Goal: Task Accomplishment & Management: Manage account settings

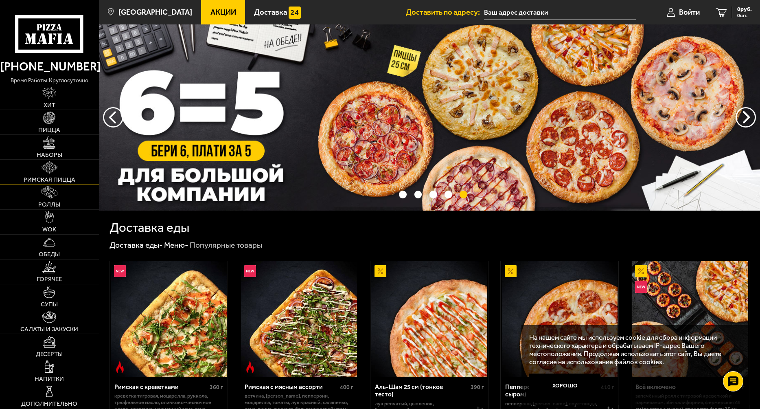
click at [48, 164] on img at bounding box center [50, 167] width 18 height 12
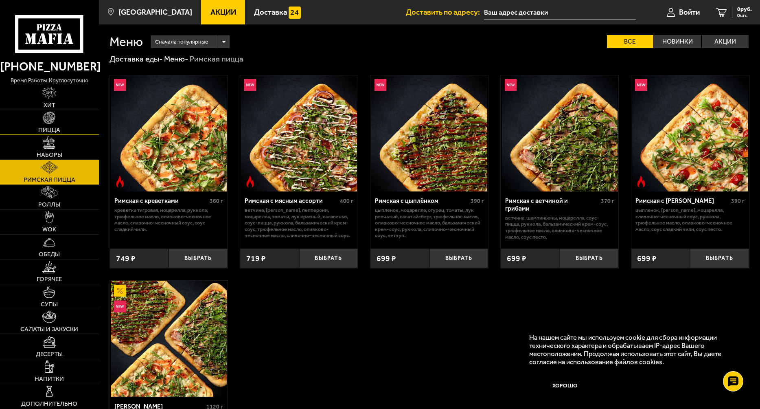
click at [46, 122] on img at bounding box center [49, 118] width 12 height 12
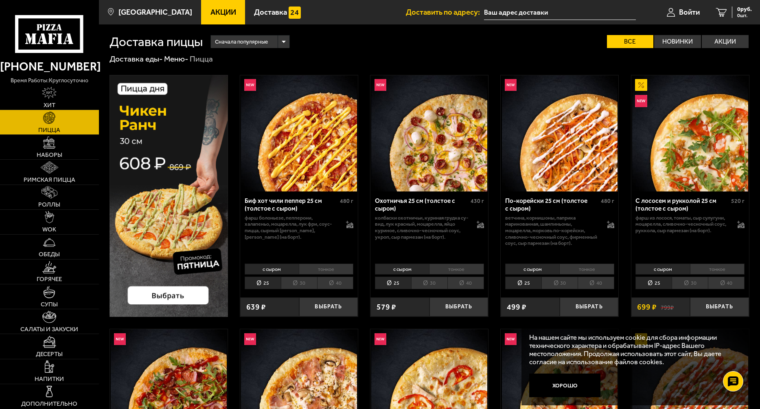
click at [283, 44] on div "Сначала популярные" at bounding box center [250, 41] width 78 height 13
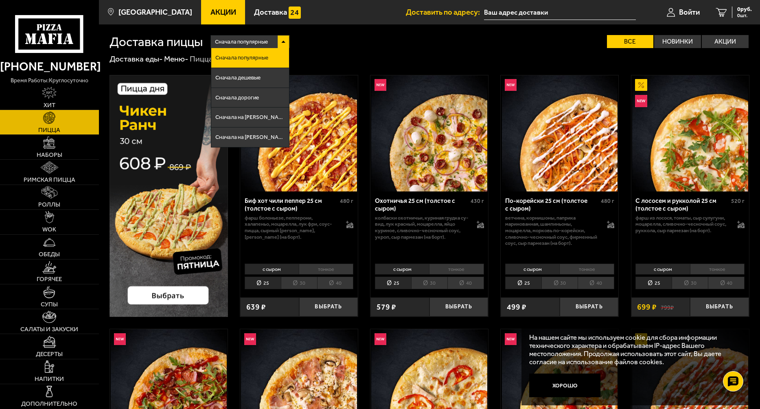
click at [283, 44] on div "Сначала популярные" at bounding box center [250, 41] width 78 height 13
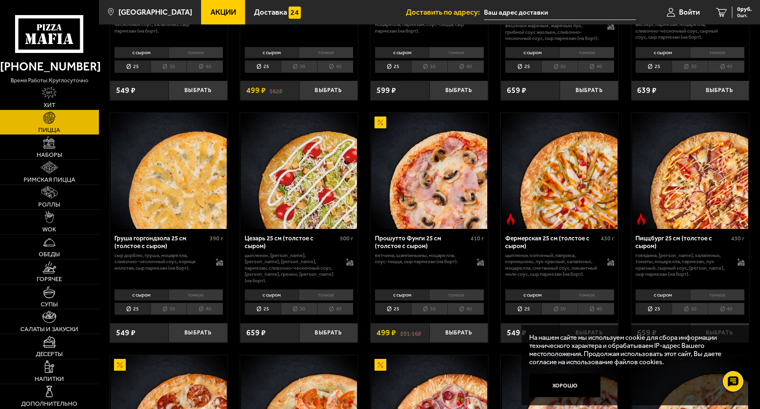
scroll to position [733, 0]
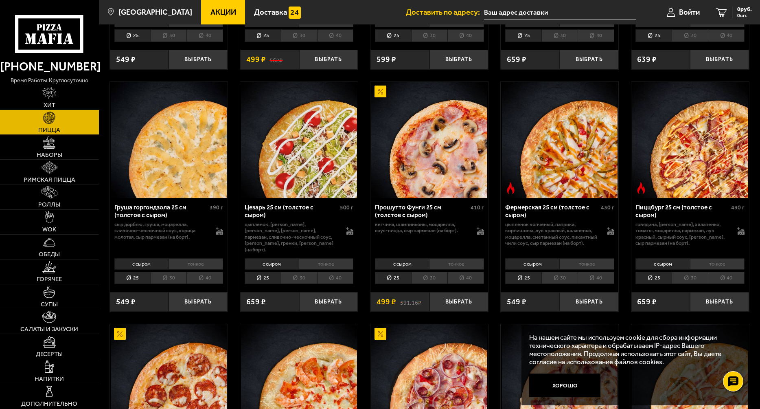
click at [195, 270] on li "тонкое" at bounding box center [196, 263] width 55 height 11
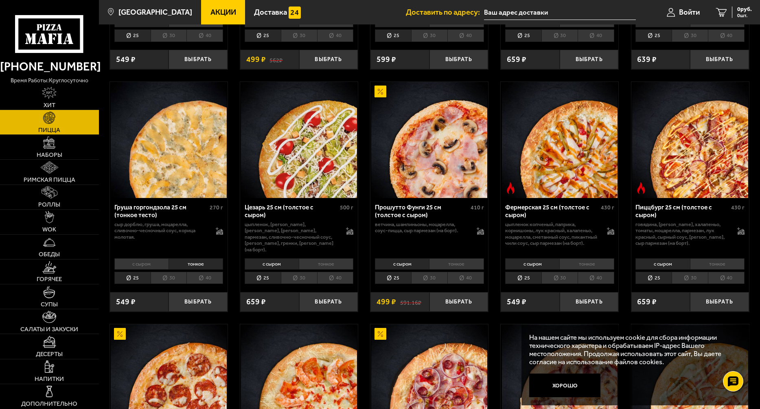
click at [169, 284] on li "30" at bounding box center [169, 278] width 36 height 13
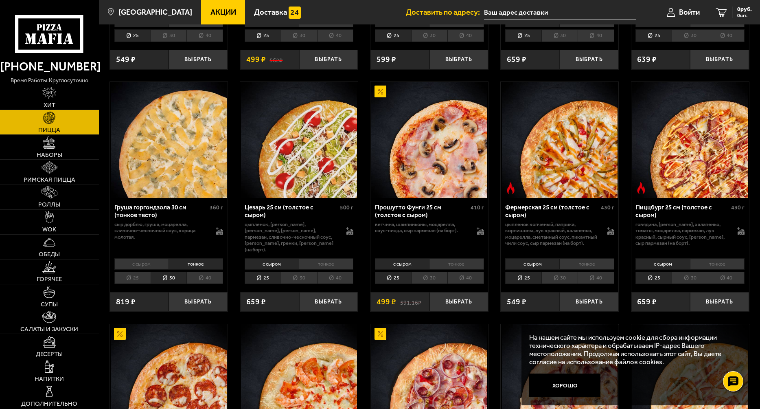
click at [175, 270] on li "тонкое" at bounding box center [196, 263] width 55 height 11
click at [439, 270] on li "тонкое" at bounding box center [456, 263] width 55 height 11
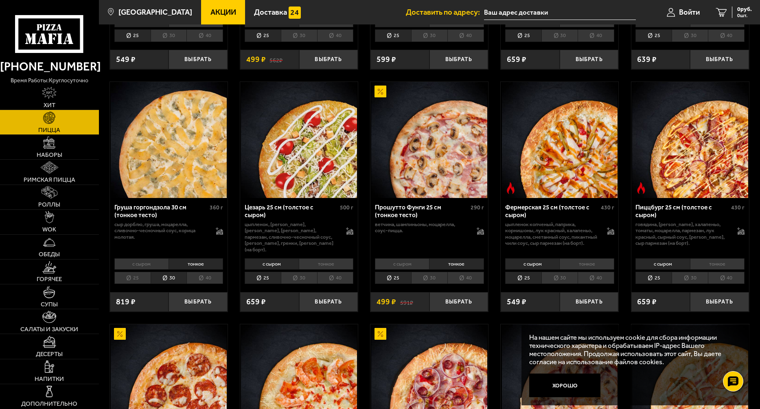
click at [388, 270] on li "с сыром" at bounding box center [402, 263] width 54 height 11
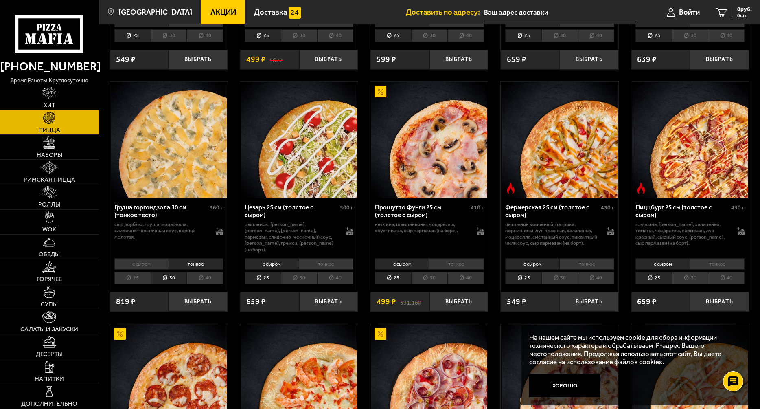
click at [388, 270] on li "с сыром" at bounding box center [402, 263] width 54 height 11
click at [447, 270] on li "тонкое" at bounding box center [456, 263] width 55 height 11
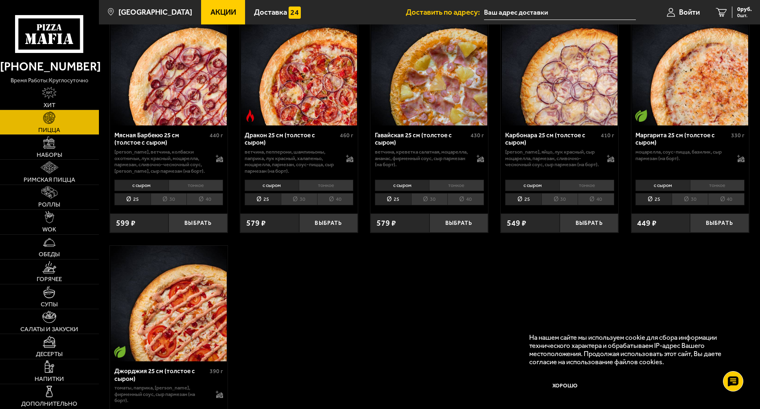
scroll to position [1515, 0]
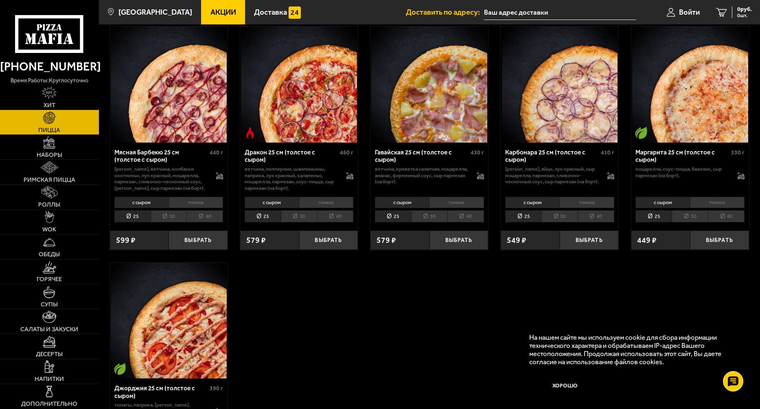
click at [191, 208] on li "тонкое" at bounding box center [196, 202] width 55 height 11
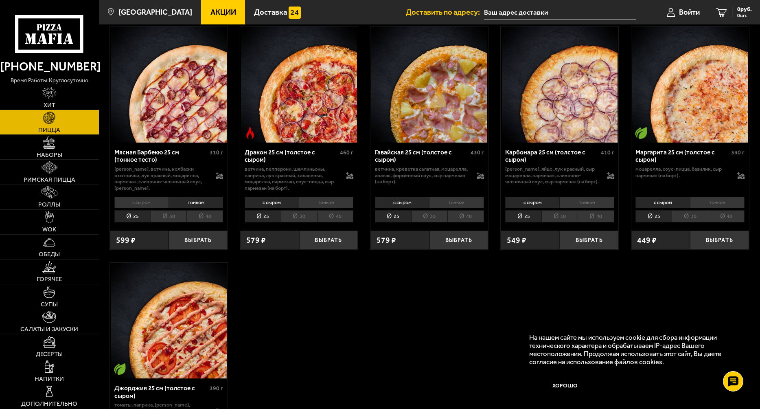
click at [140, 208] on li "с сыром" at bounding box center [141, 202] width 54 height 11
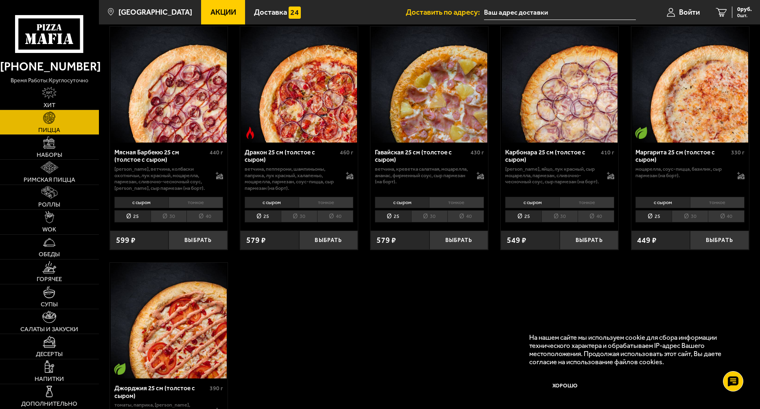
click at [187, 208] on li "тонкое" at bounding box center [196, 202] width 55 height 11
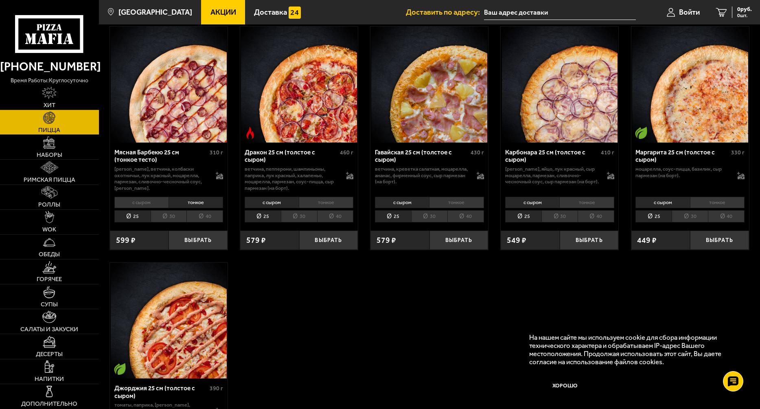
click at [341, 223] on li "40" at bounding box center [335, 216] width 37 height 13
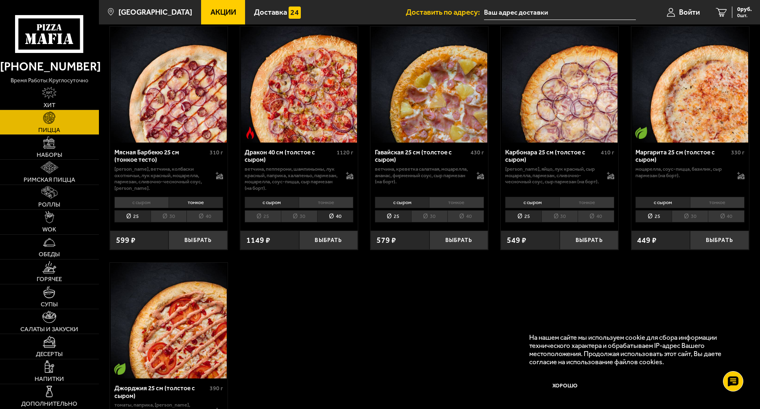
click at [298, 223] on li "30" at bounding box center [299, 216] width 36 height 13
click at [406, 208] on li "с сыром" at bounding box center [402, 202] width 54 height 11
click at [410, 208] on li "с сыром" at bounding box center [402, 202] width 54 height 11
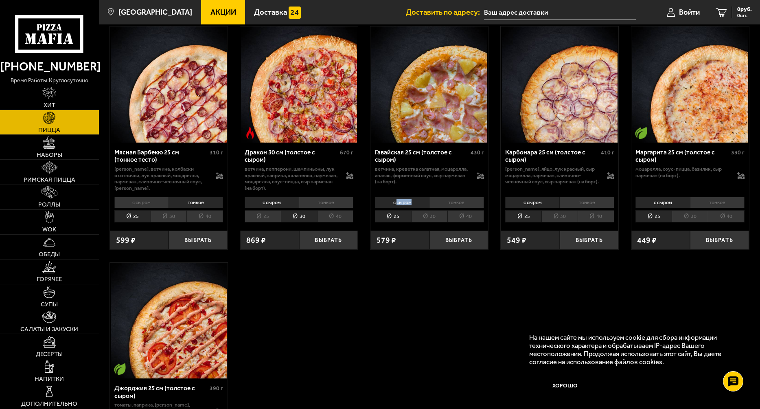
click at [410, 208] on li "с сыром" at bounding box center [402, 202] width 54 height 11
click at [443, 208] on li "тонкое" at bounding box center [456, 202] width 55 height 11
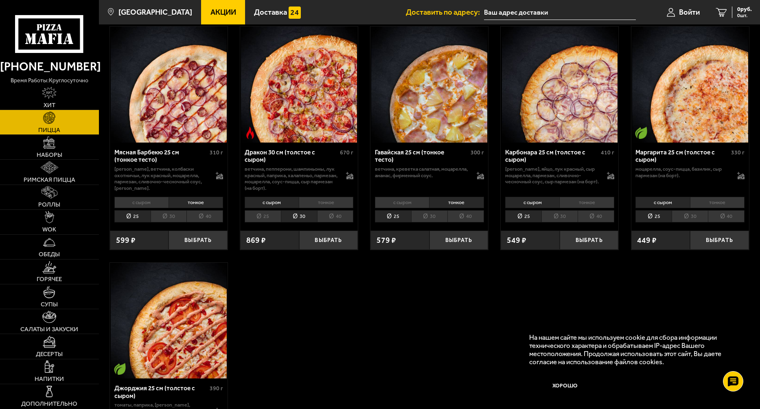
click at [443, 208] on li "тонкое" at bounding box center [456, 202] width 55 height 11
click at [577, 208] on li "тонкое" at bounding box center [587, 202] width 55 height 11
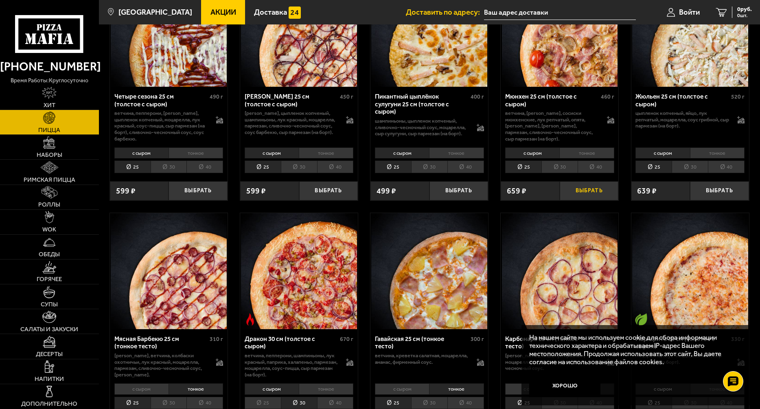
scroll to position [1319, 0]
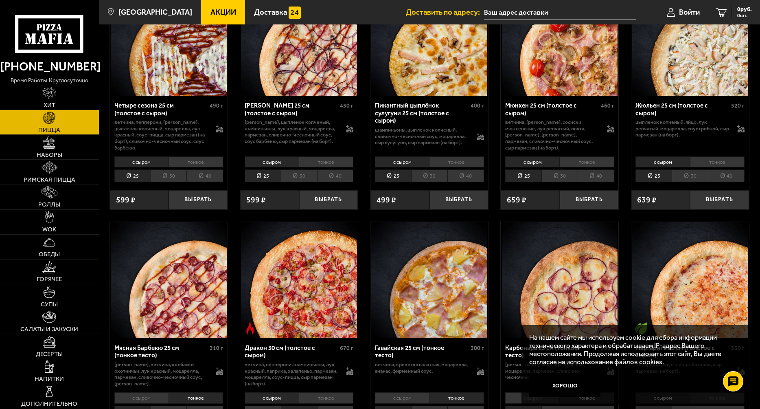
click at [572, 168] on li "тонкое" at bounding box center [587, 161] width 55 height 11
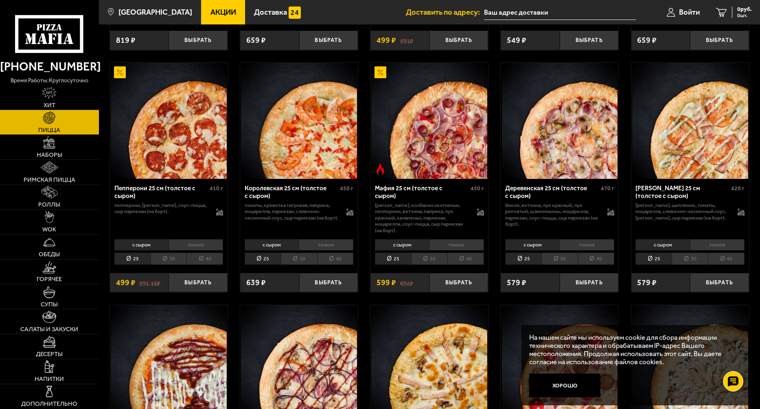
scroll to position [977, 0]
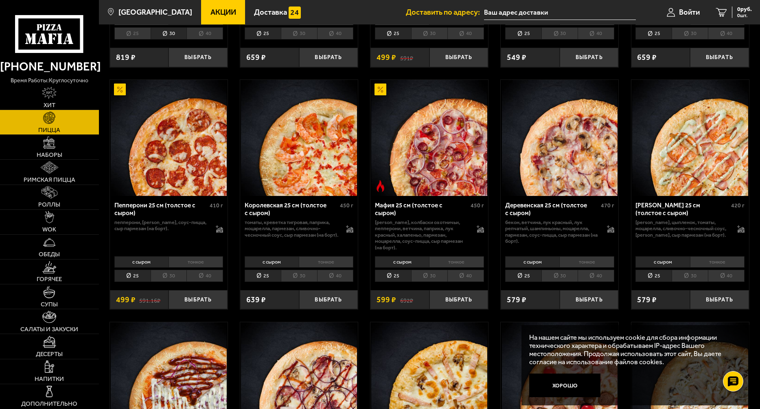
click at [184, 268] on li "тонкое" at bounding box center [196, 261] width 55 height 11
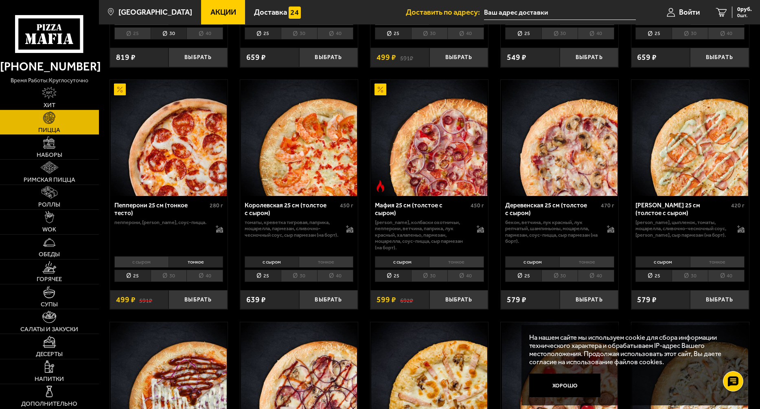
click at [159, 282] on li "30" at bounding box center [169, 276] width 36 height 13
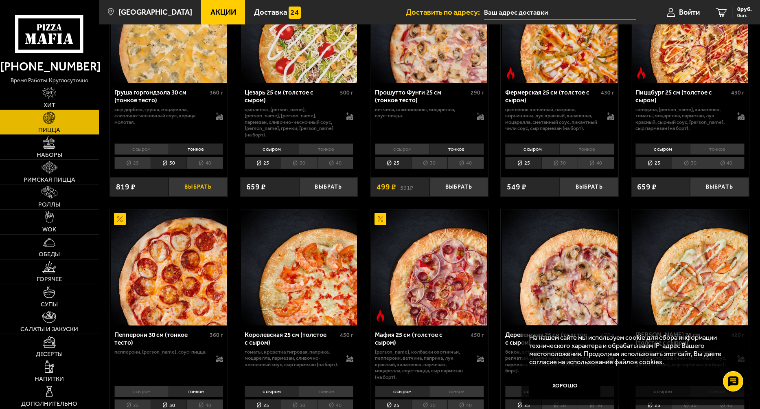
scroll to position [831, 0]
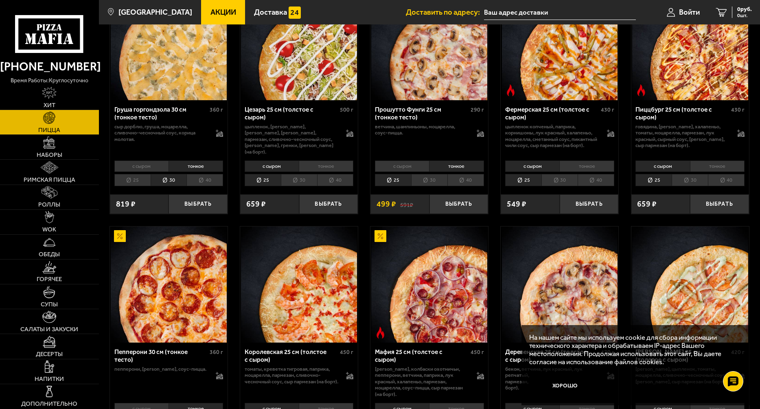
click at [316, 172] on li "тонкое" at bounding box center [326, 165] width 55 height 11
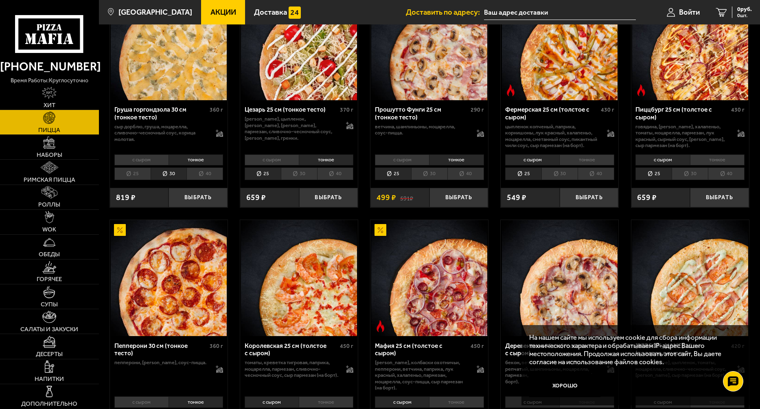
click at [268, 166] on li "с сыром" at bounding box center [272, 159] width 54 height 11
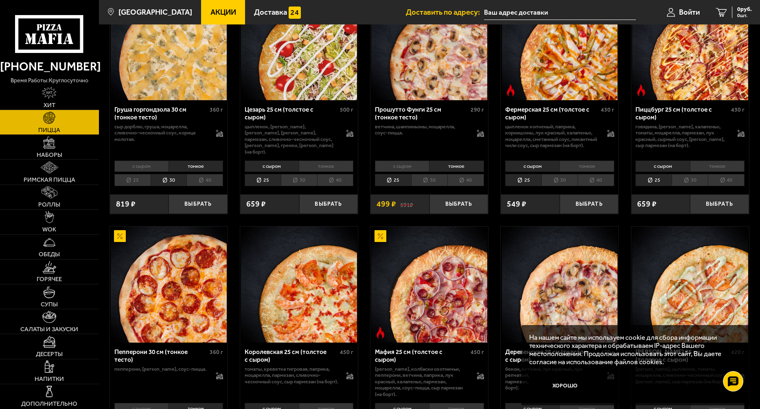
click at [318, 172] on li "тонкое" at bounding box center [326, 165] width 55 height 11
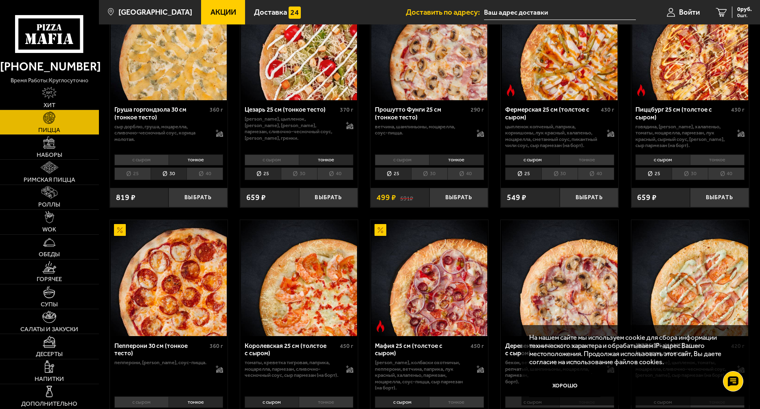
click at [277, 166] on li "с сыром" at bounding box center [272, 159] width 54 height 11
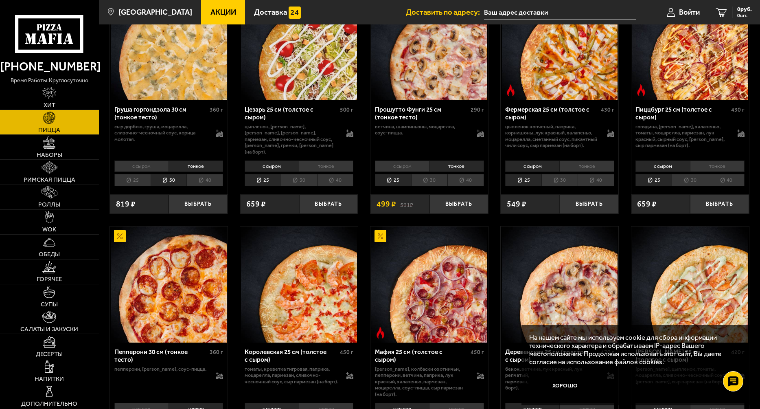
click at [312, 172] on li "тонкое" at bounding box center [326, 165] width 55 height 11
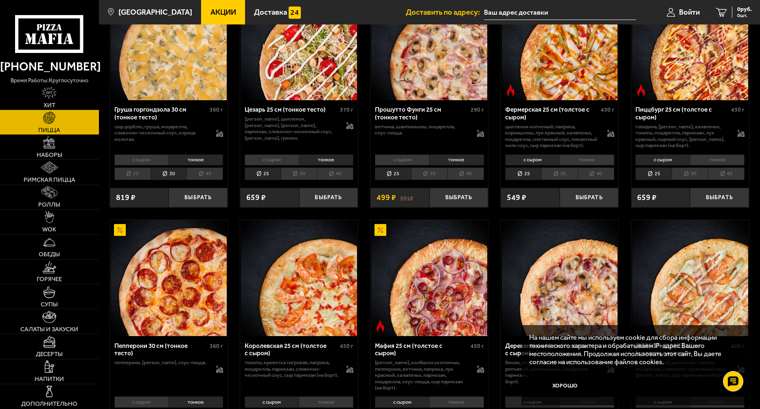
click at [266, 166] on li "с сыром" at bounding box center [272, 159] width 54 height 11
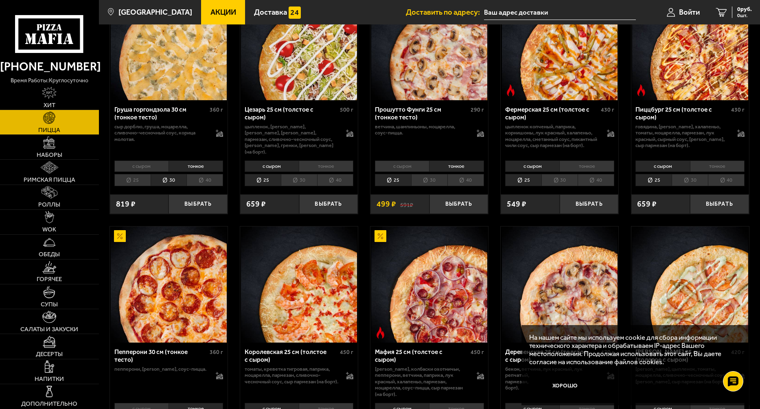
click at [322, 172] on li "тонкое" at bounding box center [326, 165] width 55 height 11
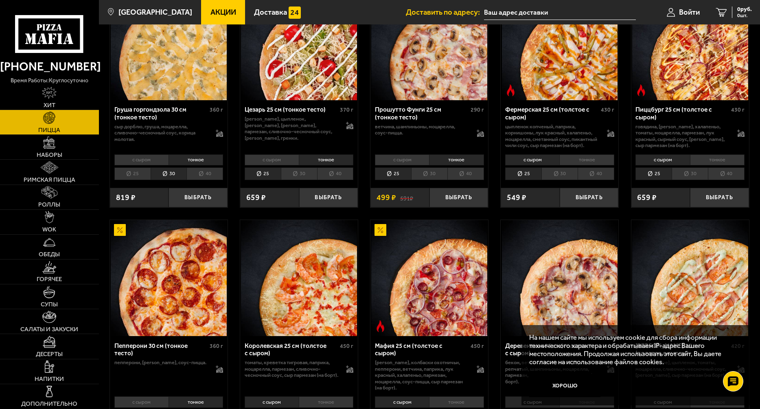
click at [279, 166] on li "с сыром" at bounding box center [272, 159] width 54 height 11
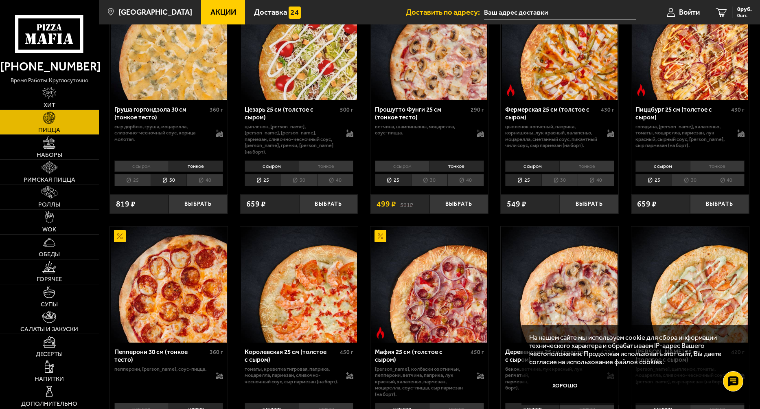
click at [397, 187] on div "с сыром тонкое 25 30 40 Топпинги" at bounding box center [430, 173] width 118 height 31
click at [395, 172] on li "с сыром" at bounding box center [402, 165] width 54 height 11
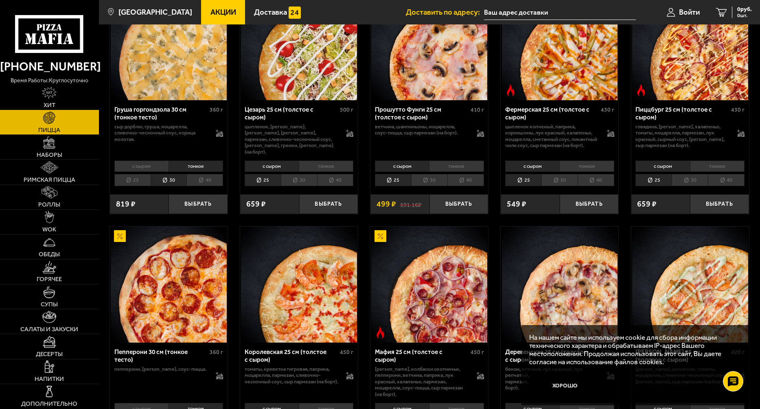
click at [207, 7] on link "Акции" at bounding box center [223, 12] width 44 height 24
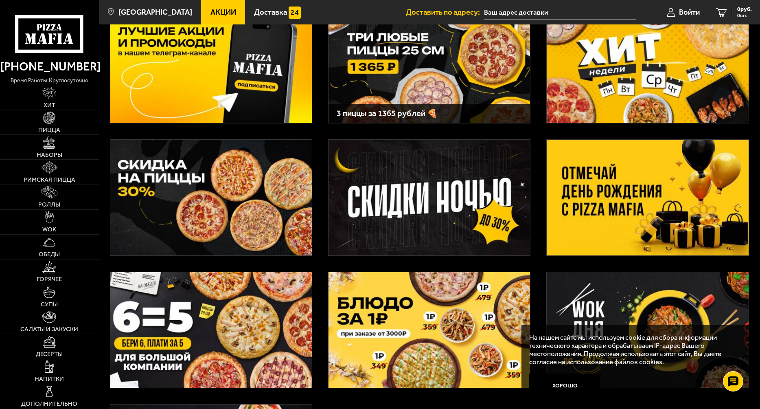
scroll to position [62, 0]
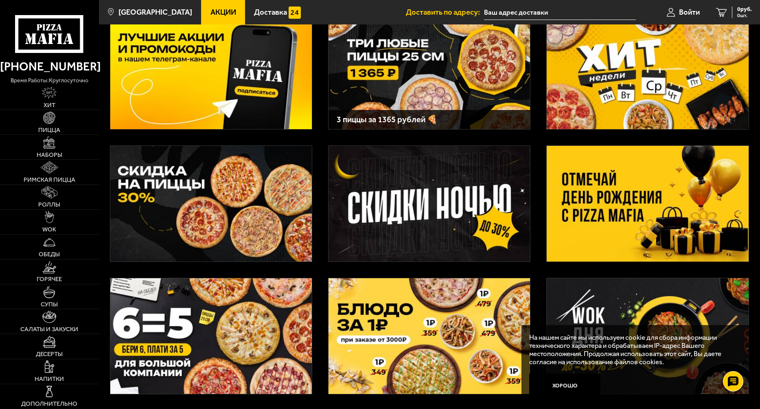
click at [196, 207] on img at bounding box center [211, 204] width 202 height 116
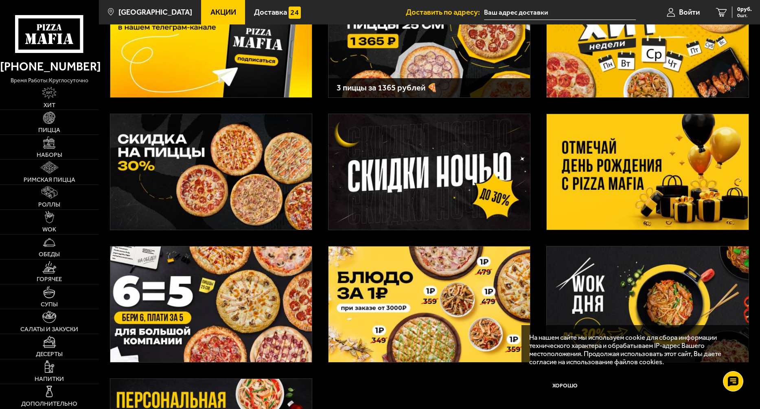
scroll to position [111, 0]
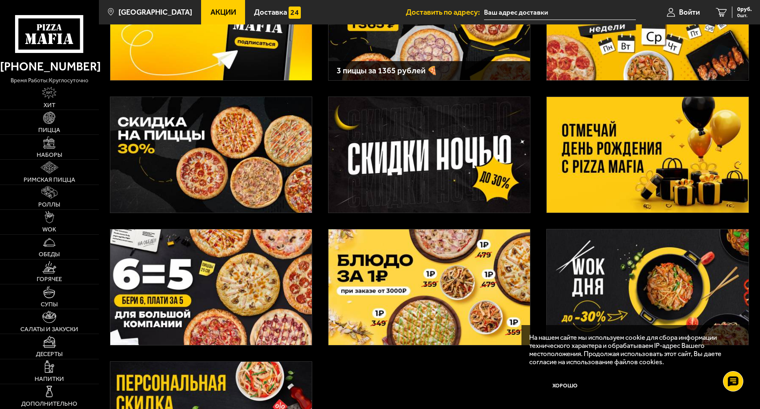
click at [222, 283] on img at bounding box center [211, 287] width 202 height 116
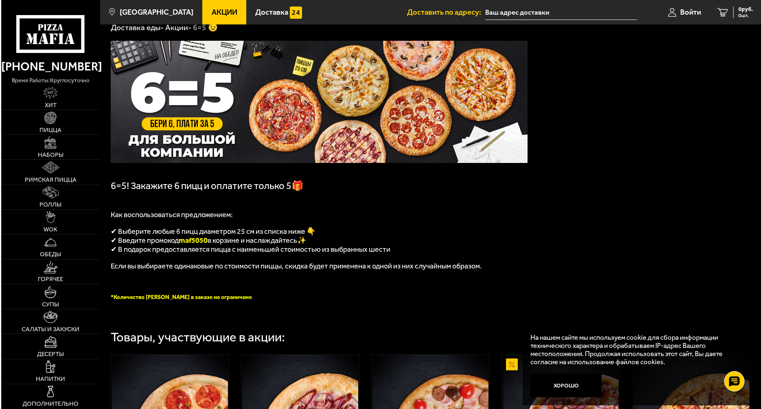
scroll to position [49, 0]
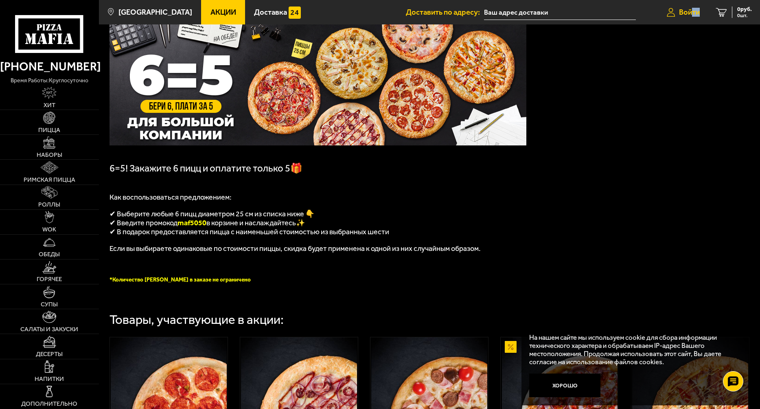
drag, startPoint x: 689, startPoint y: 12, endPoint x: 680, endPoint y: 16, distance: 10.1
click at [677, 18] on link "Войти" at bounding box center [683, 12] width 49 height 24
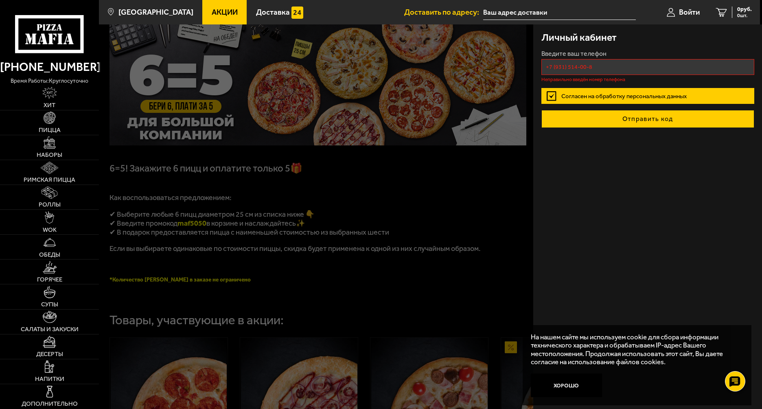
drag, startPoint x: 641, startPoint y: 113, endPoint x: 616, endPoint y: 121, distance: 25.9
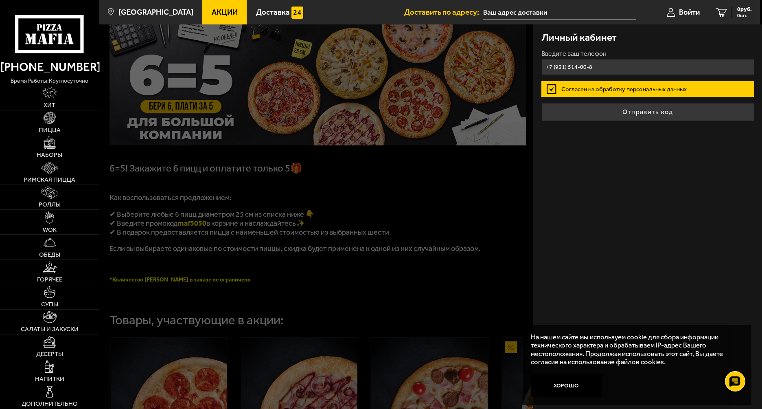
click at [577, 61] on input "+7 (931) 514-00-8" at bounding box center [648, 67] width 213 height 16
click at [576, 67] on input "+7 (931) 514-00-8" at bounding box center [648, 67] width 213 height 16
click at [579, 68] on input "+7 (931) 514-00-8" at bounding box center [648, 67] width 213 height 16
click at [573, 69] on input "+7 (931) 514-00-8" at bounding box center [648, 67] width 213 height 16
type input "[PHONE_NUMBER]"
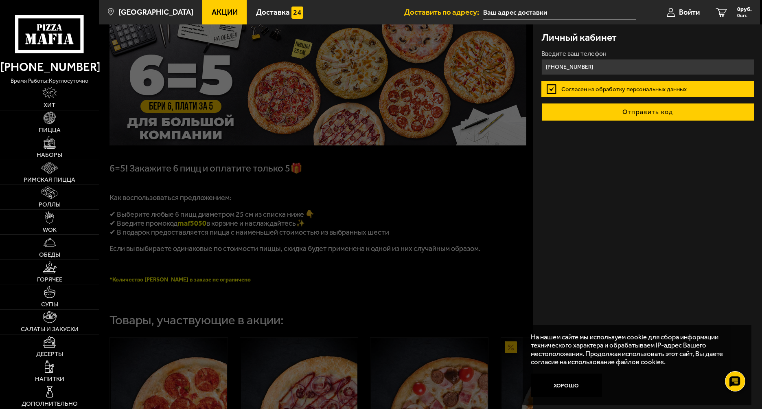
drag, startPoint x: 578, startPoint y: 92, endPoint x: 574, endPoint y: 109, distance: 17.6
click at [574, 109] on form "Введите ваш телефон [PHONE_NUMBER] Согласен на обработку персональных данных От…" at bounding box center [648, 85] width 213 height 70
click at [574, 109] on button "Отправить код" at bounding box center [648, 112] width 213 height 18
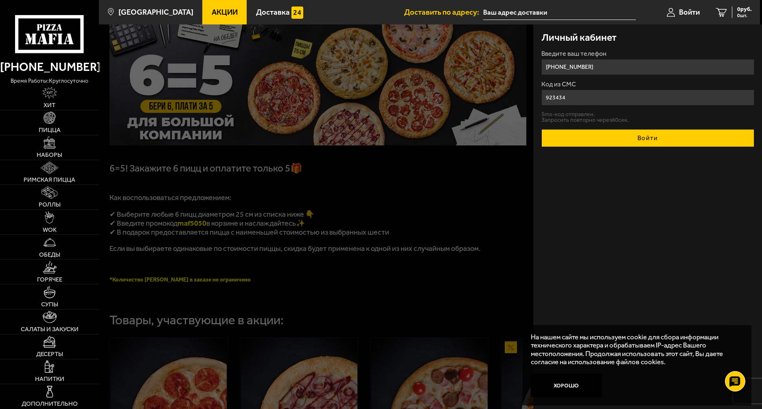
type input "923434"
click at [643, 141] on button "Войти" at bounding box center [648, 138] width 213 height 18
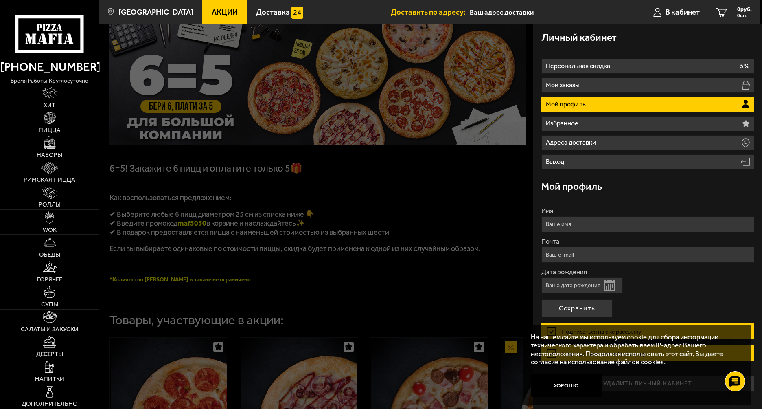
click at [564, 219] on input "Имя" at bounding box center [648, 224] width 213 height 16
type input "[PERSON_NAME]"
drag, startPoint x: 555, startPoint y: 280, endPoint x: 551, endPoint y: 281, distance: 4.6
click at [552, 281] on input "Дата рождения" at bounding box center [582, 285] width 81 height 16
type input "[DATE]"
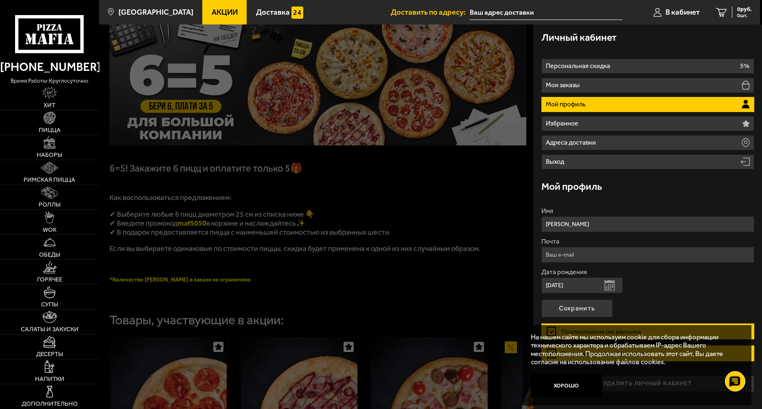
click at [569, 261] on input "Почта" at bounding box center [648, 255] width 213 height 16
type input "[EMAIL_ADDRESS][DOMAIN_NAME]"
click at [568, 309] on button "Сохранить" at bounding box center [577, 308] width 71 height 18
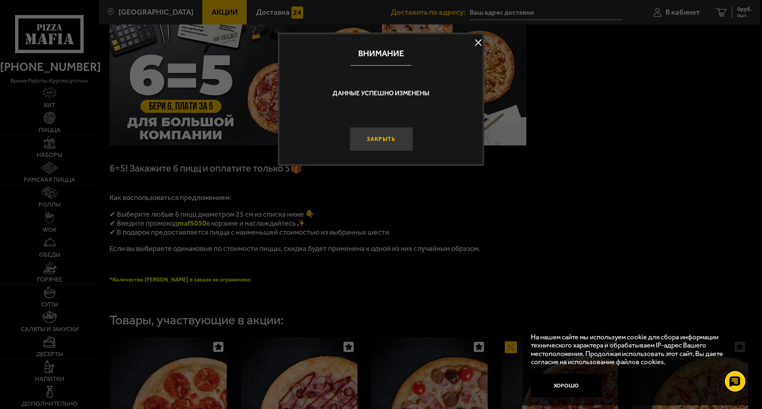
click at [369, 139] on button "Закрыть" at bounding box center [381, 139] width 64 height 24
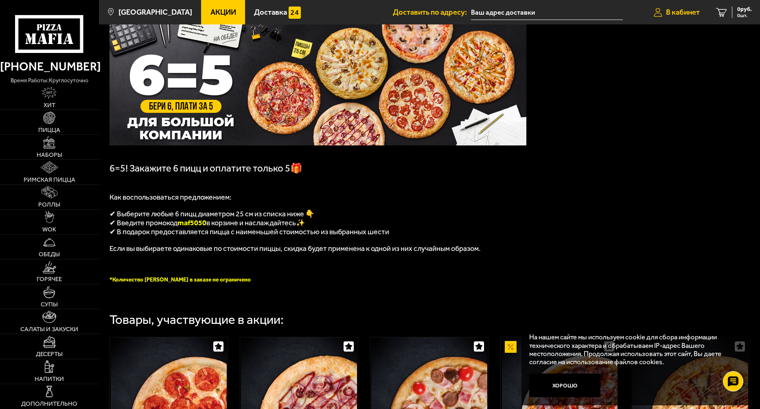
click at [683, 9] on span "В кабинет" at bounding box center [683, 13] width 34 height 8
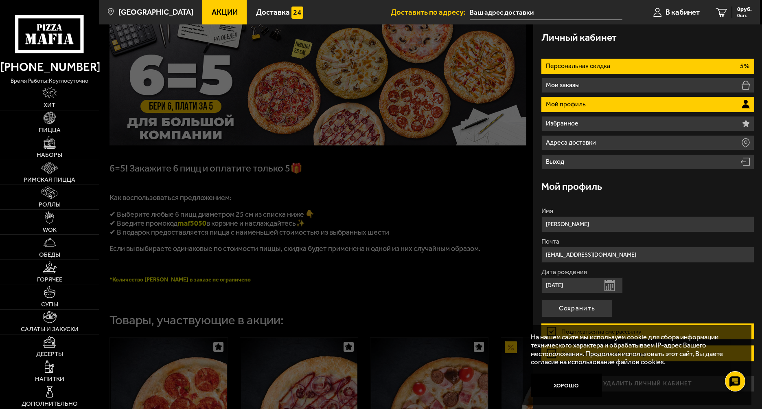
click at [588, 64] on p "Персональная скидка" at bounding box center [579, 66] width 66 height 7
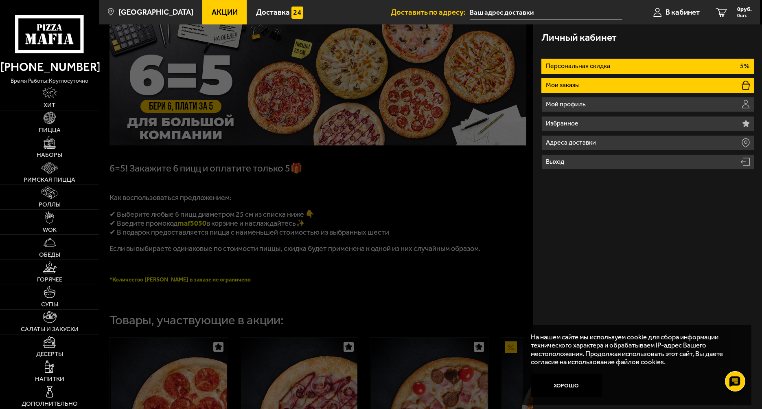
click at [588, 86] on li "Мои заказы" at bounding box center [648, 85] width 213 height 15
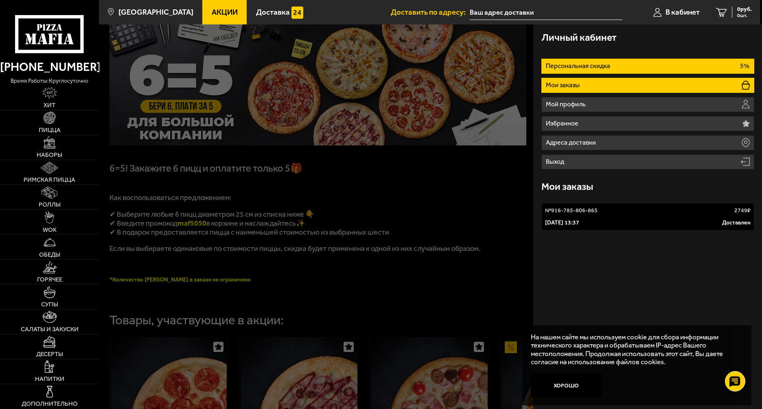
click at [628, 68] on li "Персональная скидка 5%" at bounding box center [648, 66] width 213 height 15
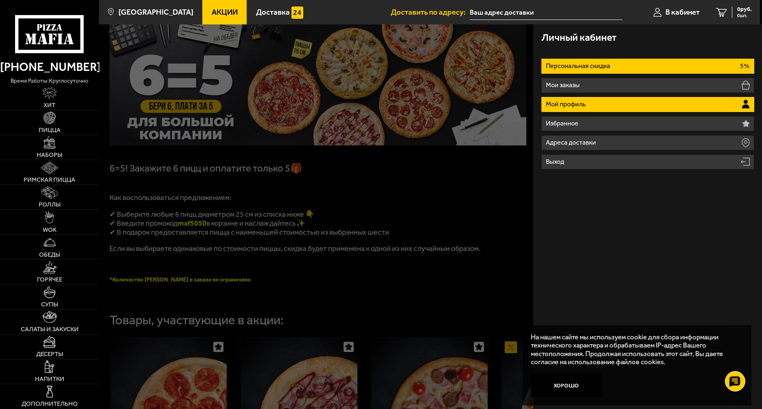
click at [578, 110] on li "Мой профиль" at bounding box center [648, 104] width 213 height 15
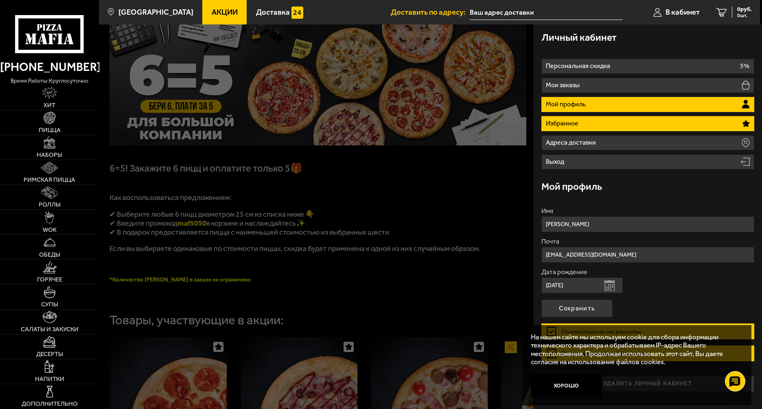
click at [574, 131] on li "Избранное" at bounding box center [648, 123] width 213 height 15
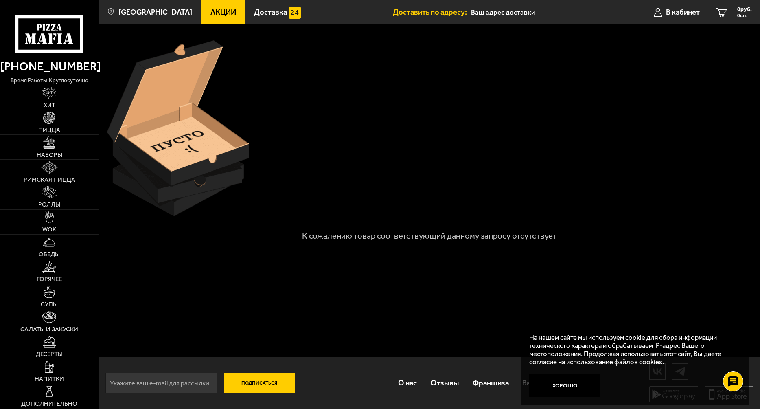
click at [574, 131] on div at bounding box center [429, 128] width 652 height 183
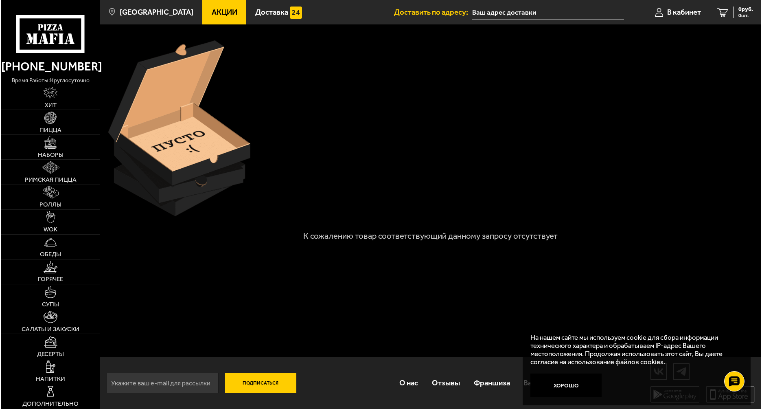
scroll to position [0, 0]
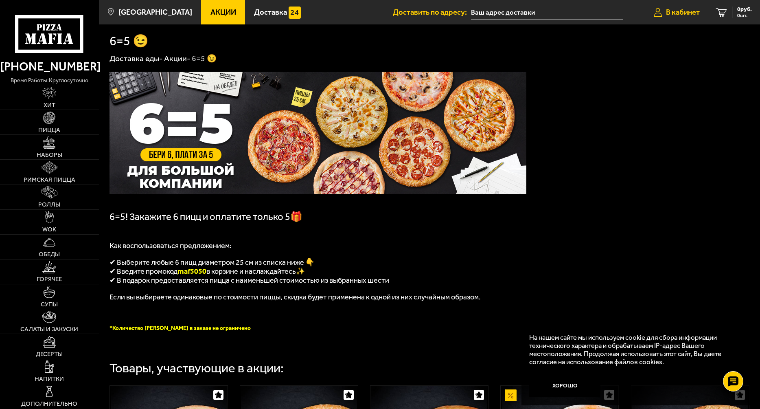
click at [684, 9] on span "В кабинет" at bounding box center [683, 13] width 34 height 8
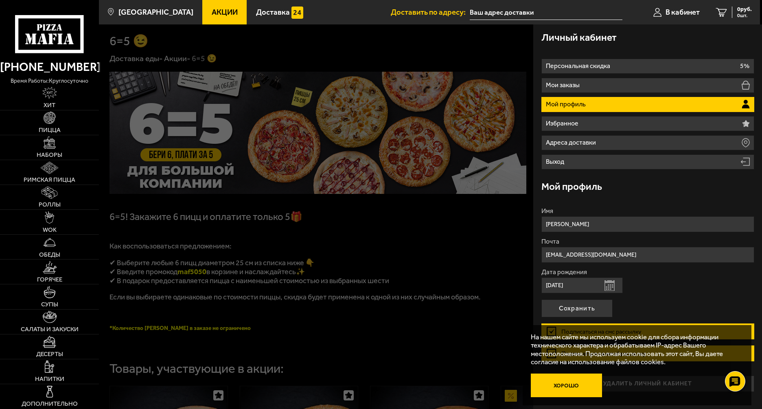
click at [569, 393] on button "Хорошо" at bounding box center [567, 385] width 72 height 24
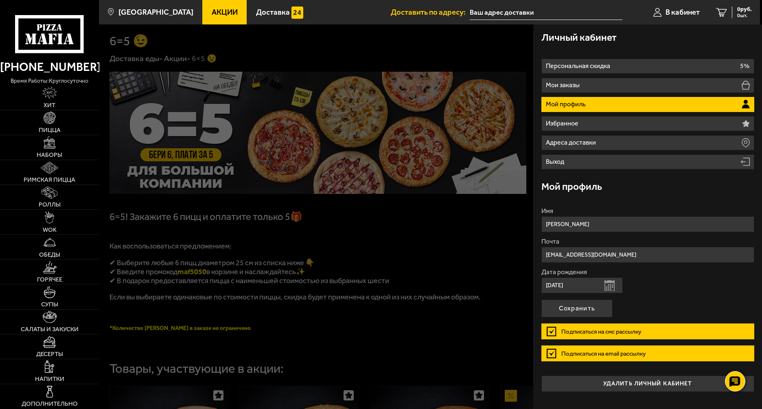
click at [554, 357] on label "Подписаться на email рассылку" at bounding box center [648, 353] width 213 height 16
click at [0, 0] on input "Подписаться на email рассылку" at bounding box center [0, 0] width 0 height 0
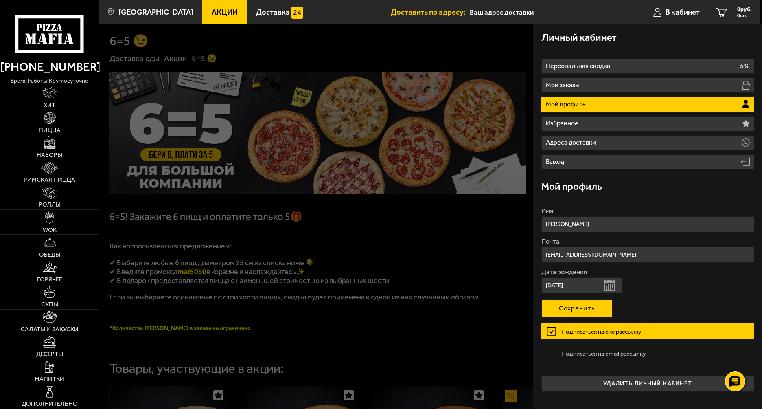
click at [558, 312] on button "Сохранить" at bounding box center [577, 308] width 71 height 18
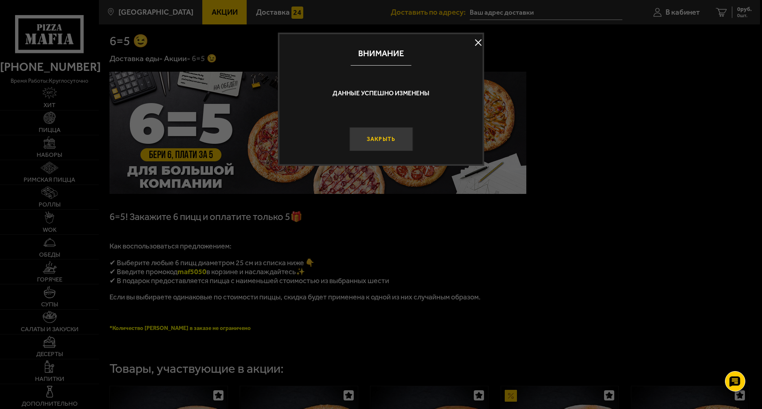
click at [371, 145] on button "Закрыть" at bounding box center [381, 139] width 64 height 24
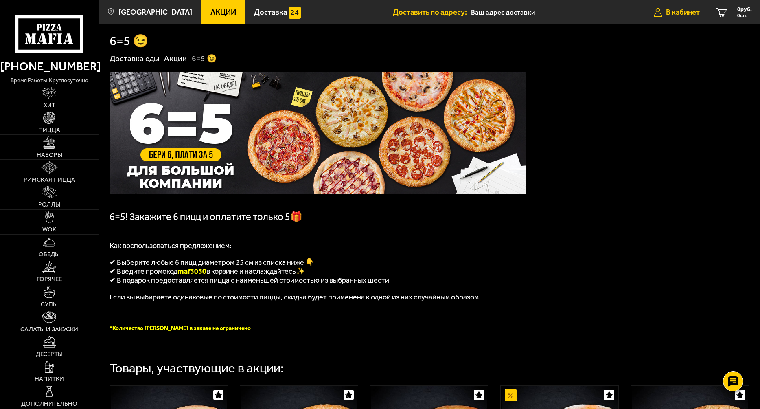
click at [685, 15] on span "В кабинет" at bounding box center [683, 13] width 34 height 8
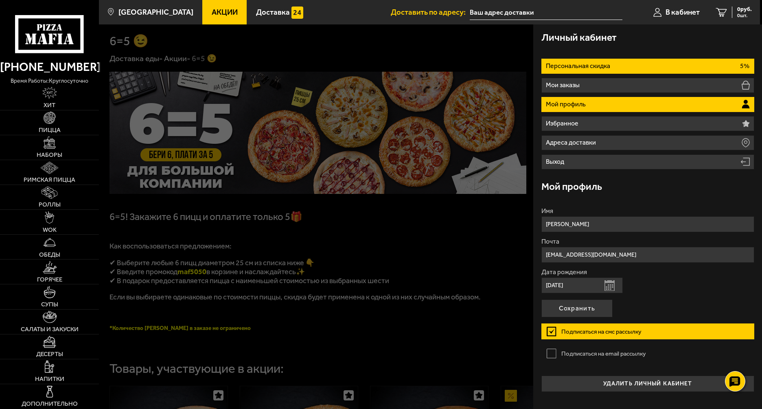
click at [617, 66] on li "Персональная скидка 5%" at bounding box center [648, 66] width 213 height 15
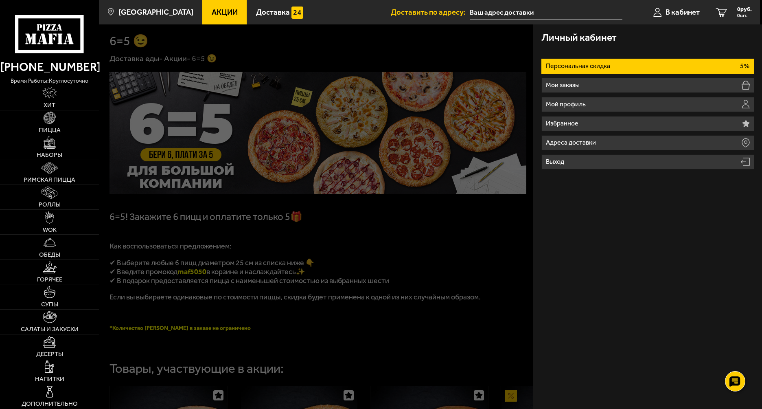
click at [618, 66] on li "Персональная скидка 5%" at bounding box center [648, 66] width 213 height 15
click at [583, 66] on p "Персональная скидка" at bounding box center [579, 66] width 66 height 7
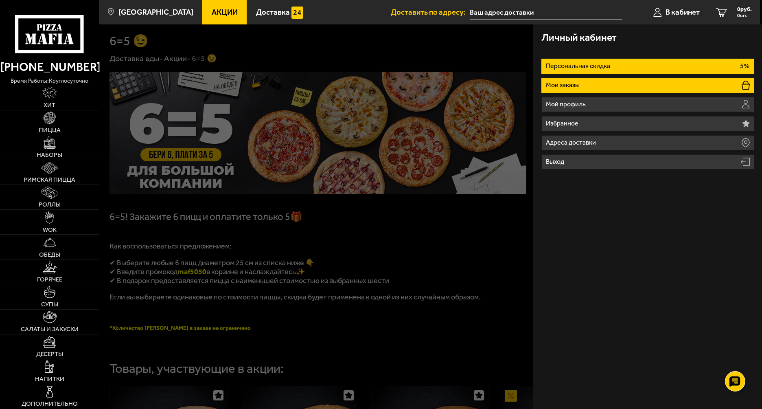
click at [603, 92] on li "Мои заказы" at bounding box center [648, 85] width 213 height 15
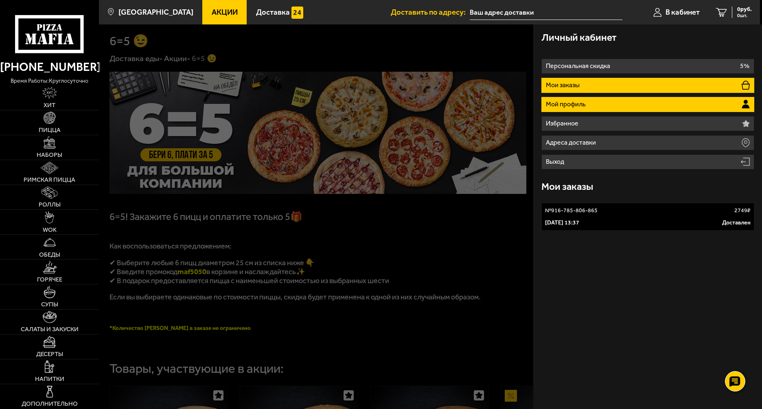
click at [605, 106] on li "Мой профиль" at bounding box center [648, 104] width 213 height 15
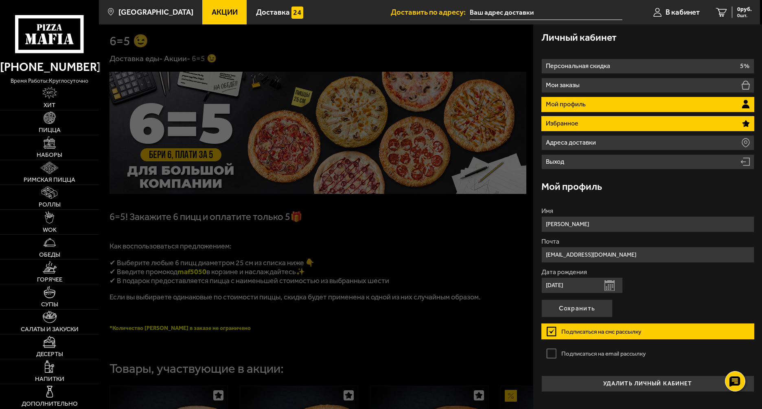
click at [597, 127] on li "Избранное" at bounding box center [648, 123] width 213 height 15
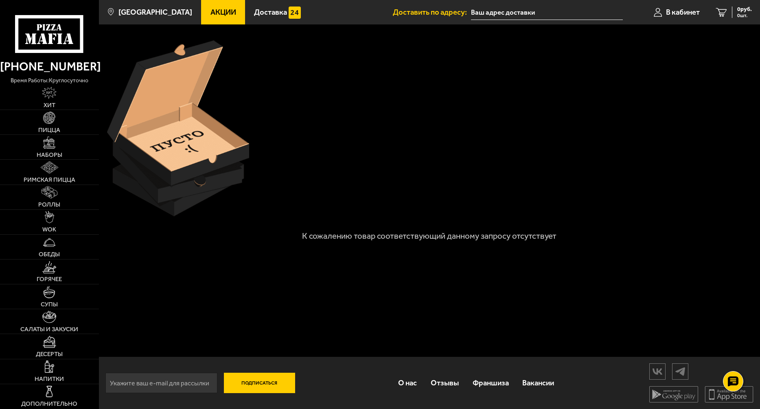
scroll to position [0, 0]
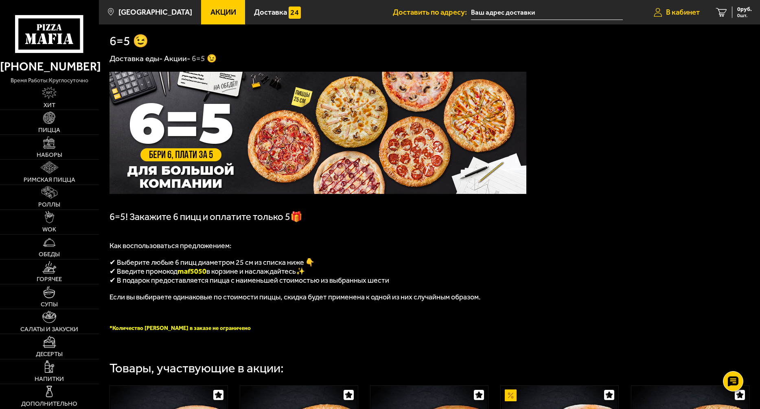
click at [678, 14] on span "В кабинет" at bounding box center [683, 13] width 34 height 8
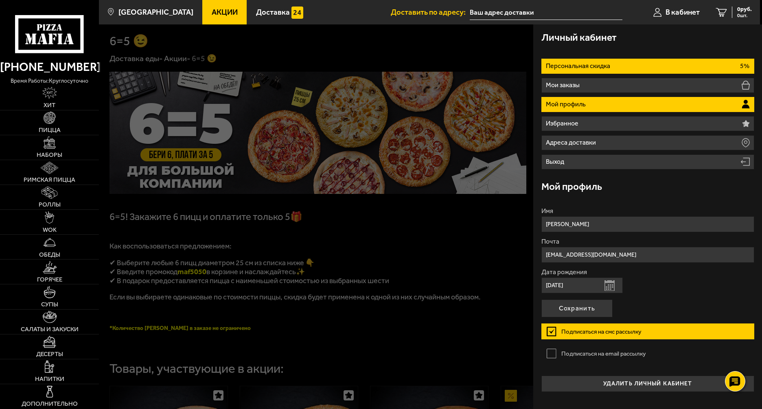
click at [576, 71] on li "Персональная скидка 5%" at bounding box center [648, 66] width 213 height 15
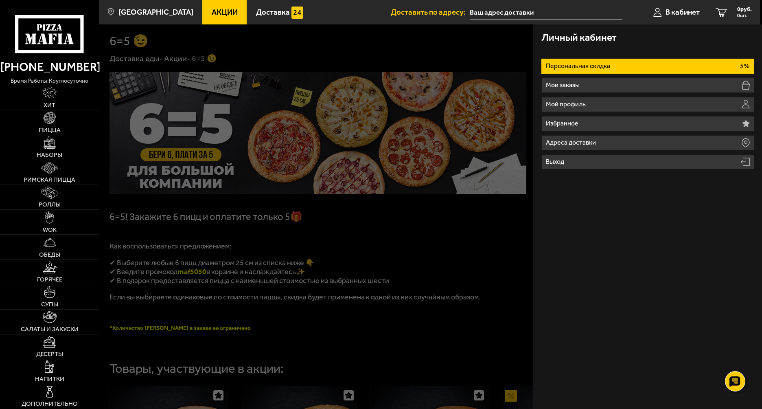
click at [323, 182] on div at bounding box center [480, 228] width 762 height 409
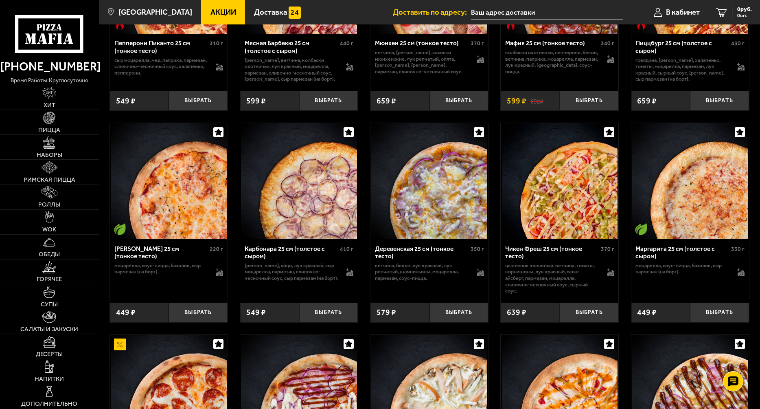
scroll to position [489, 0]
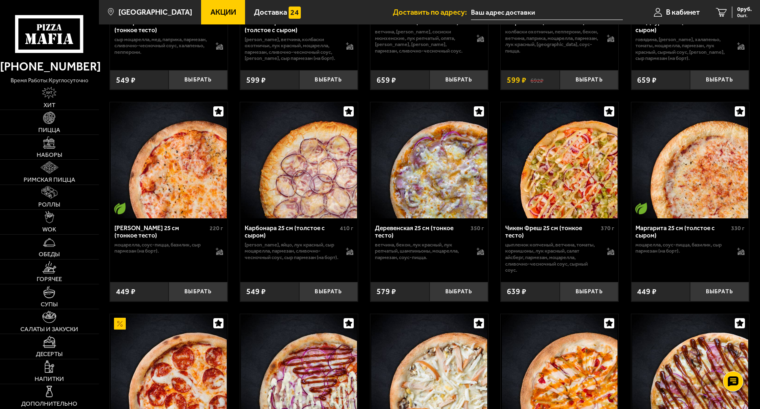
click at [557, 276] on div "Чикен Фреш 25 см (тонкое тесто) 370 г цыпленок копченый, ветчина, томаты, корни…" at bounding box center [560, 247] width 118 height 58
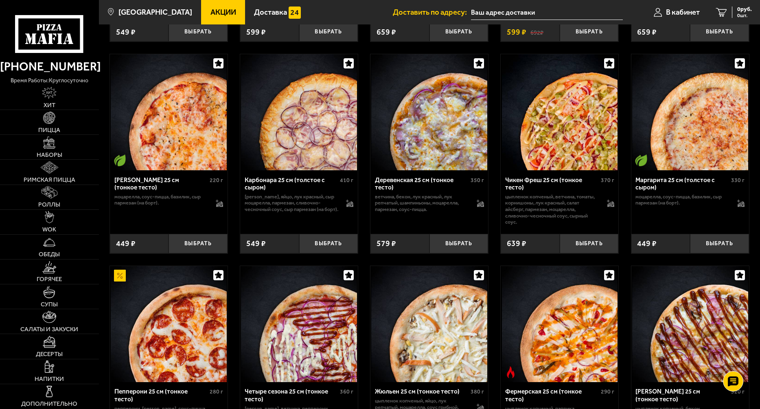
scroll to position [538, 0]
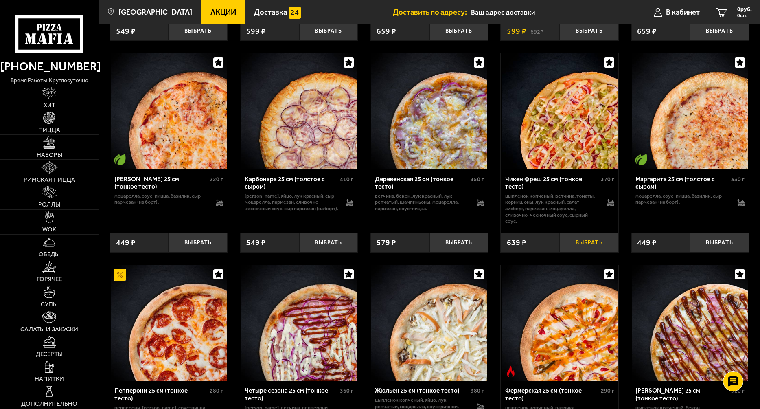
click at [575, 250] on button "Выбрать" at bounding box center [589, 243] width 59 height 20
click at [575, 250] on button "−" at bounding box center [570, 243] width 20 height 20
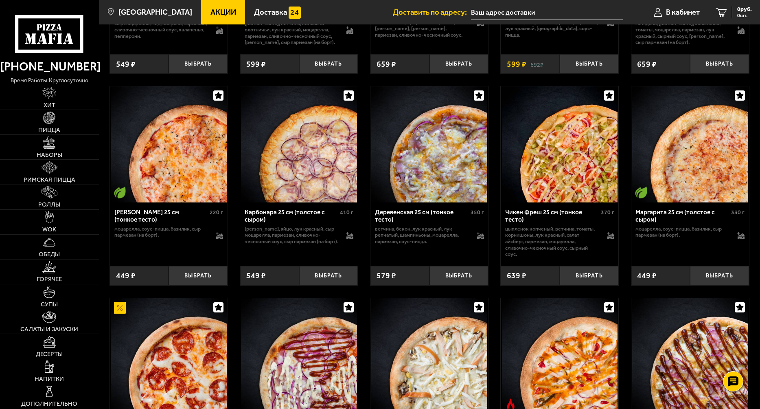
scroll to position [489, 0]
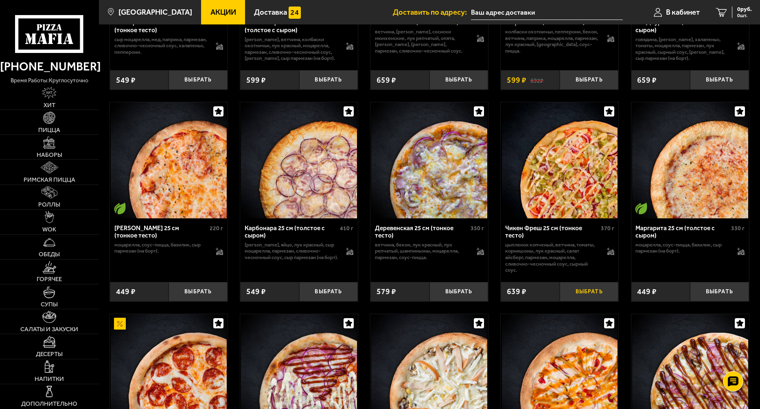
click at [584, 301] on button "Выбрать" at bounding box center [589, 292] width 59 height 20
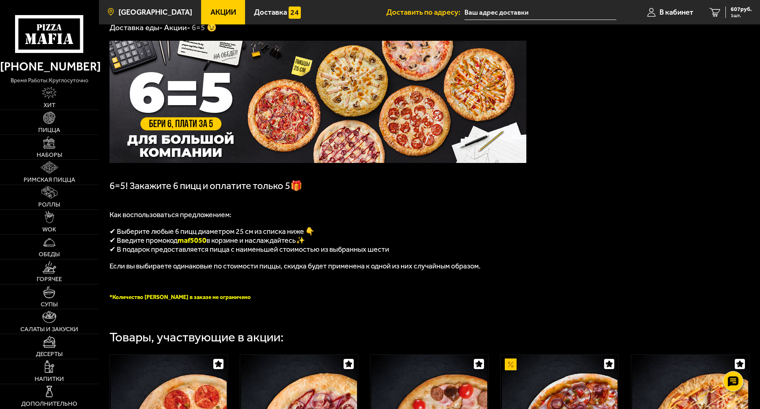
scroll to position [0, 0]
